Goal: Transaction & Acquisition: Purchase product/service

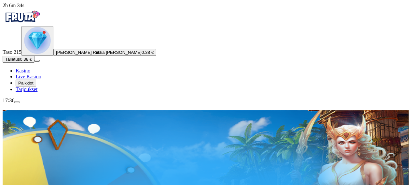
type input "***"
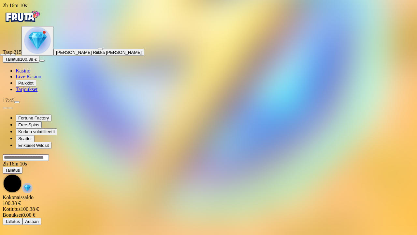
click at [3, 55] on span "close icon" at bounding box center [3, 55] width 0 height 0
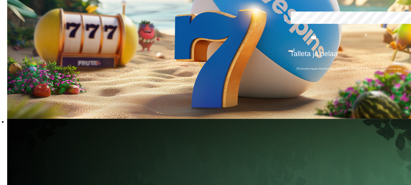
scroll to position [177, 0]
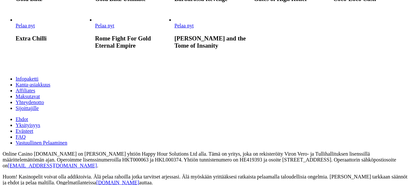
scroll to position [340, 0]
